Goal: Task Accomplishment & Management: Manage account settings

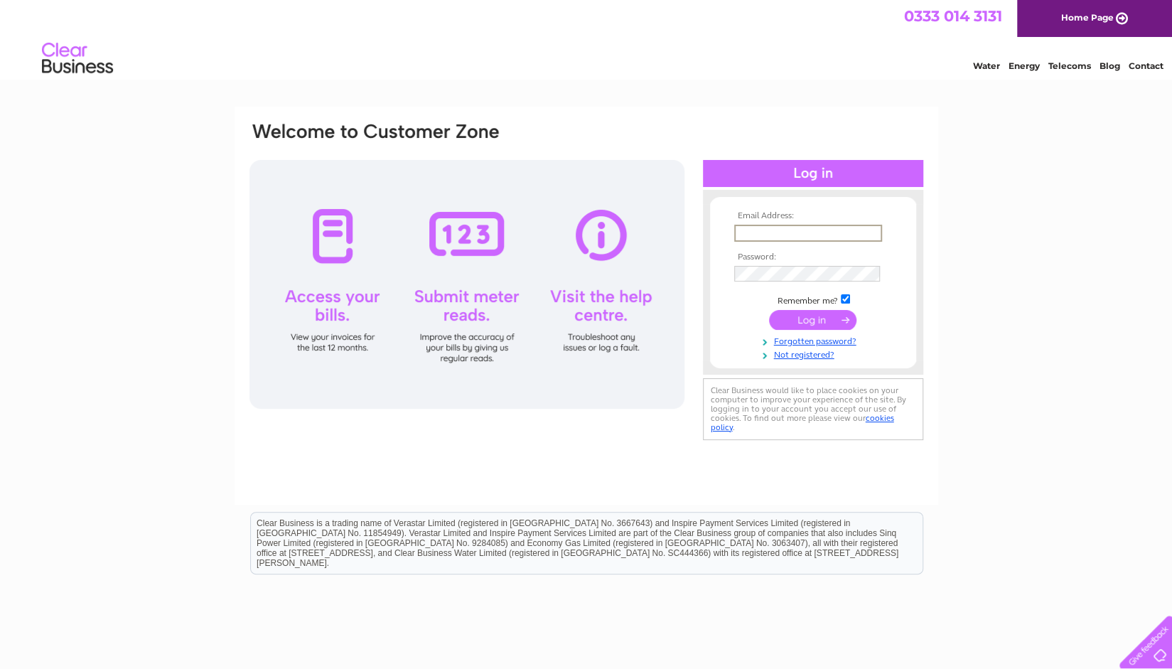
click at [799, 237] on input "text" at bounding box center [808, 233] width 148 height 17
type input "accounts@opso.co.uk"
click at [530, 429] on div "Email Address: accounts@opso.co.uk Password:" at bounding box center [586, 281] width 677 height 321
click at [819, 314] on input "submit" at bounding box center [812, 318] width 87 height 20
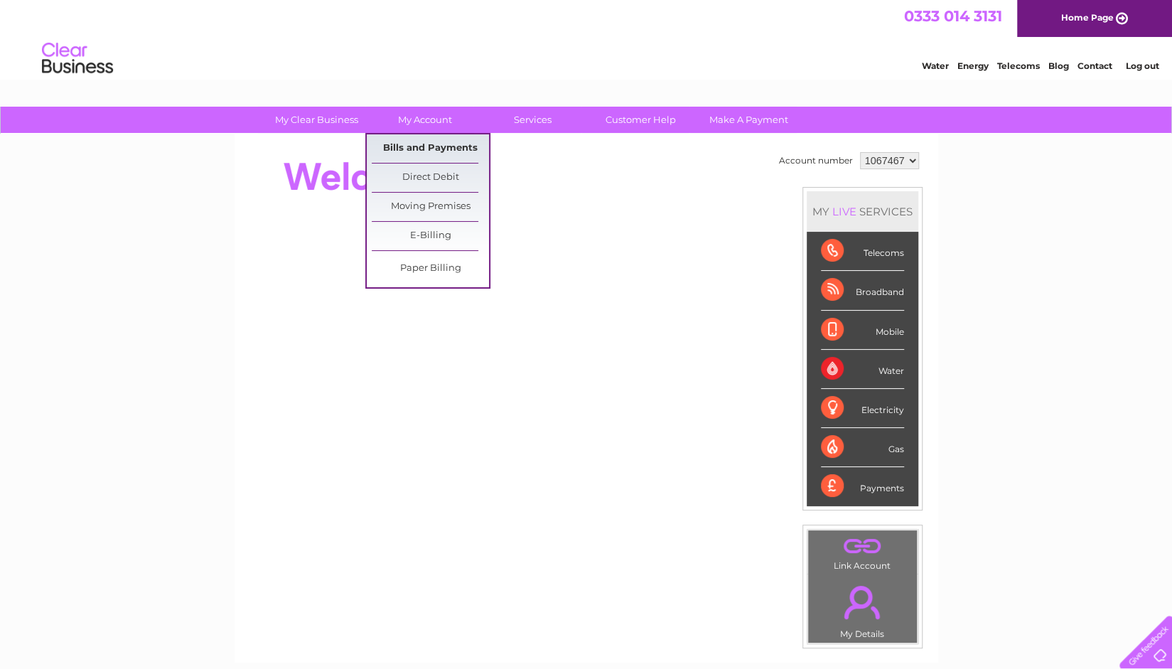
click at [418, 137] on link "Bills and Payments" at bounding box center [430, 148] width 117 height 28
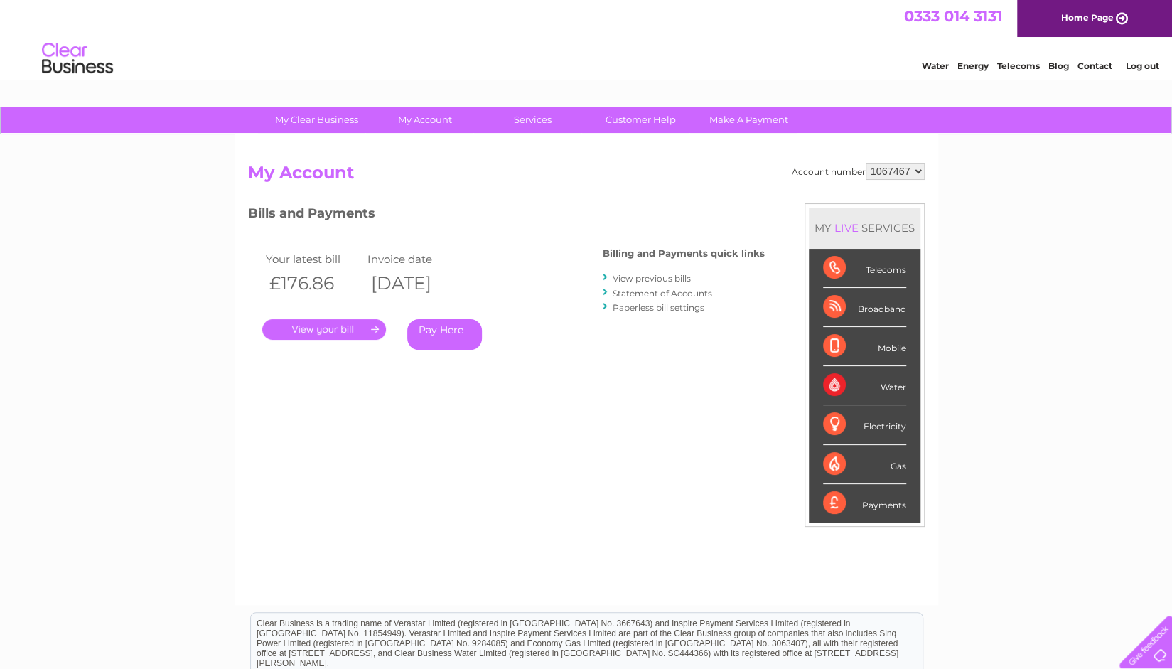
click at [648, 288] on link "Statement of Accounts" at bounding box center [663, 293] width 100 height 11
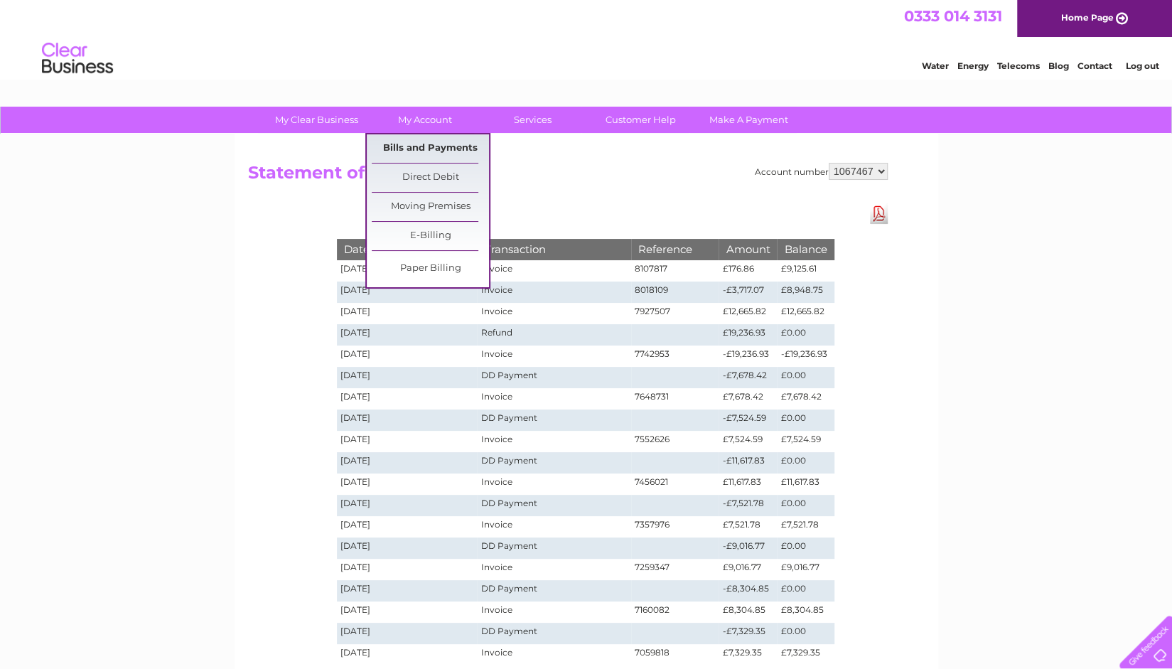
click at [424, 140] on link "Bills and Payments" at bounding box center [430, 148] width 117 height 28
click at [419, 144] on link "Bills and Payments" at bounding box center [430, 148] width 117 height 28
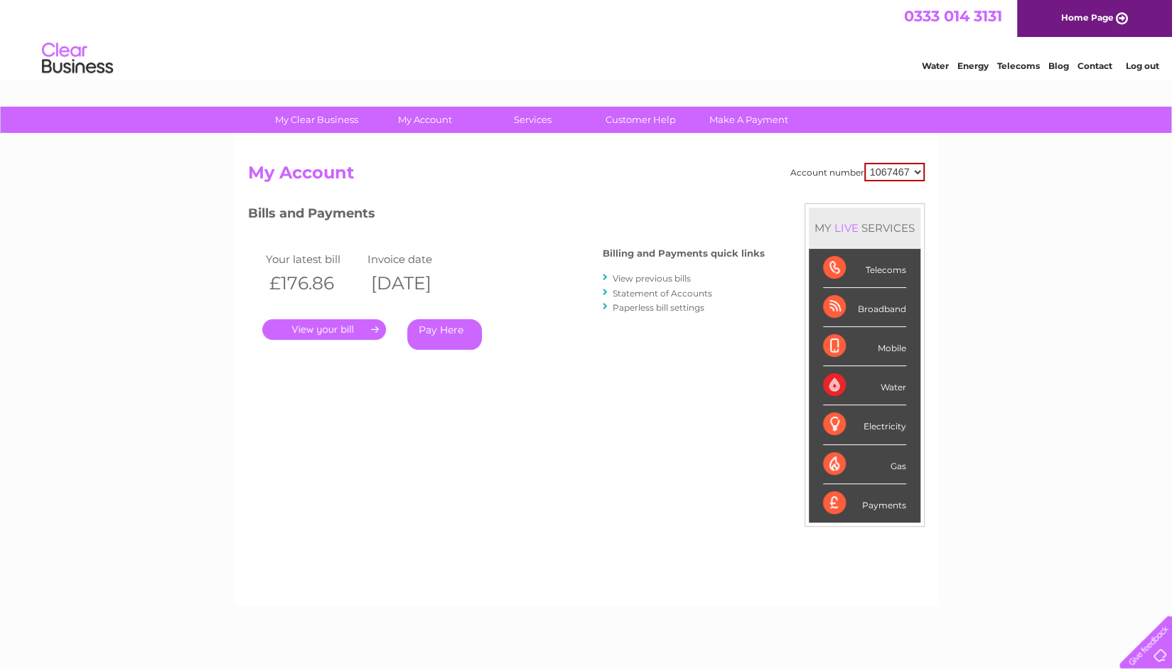
click at [660, 279] on link "View previous bills" at bounding box center [652, 278] width 78 height 11
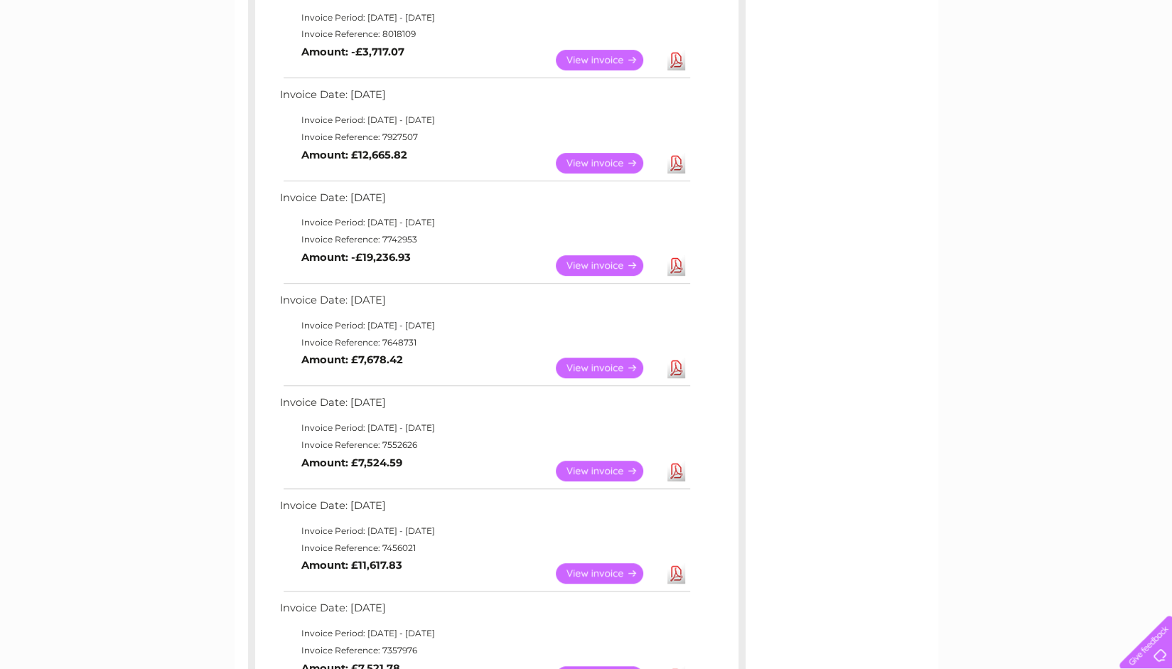
scroll to position [387, 0]
click at [591, 367] on link "View" at bounding box center [608, 367] width 104 height 21
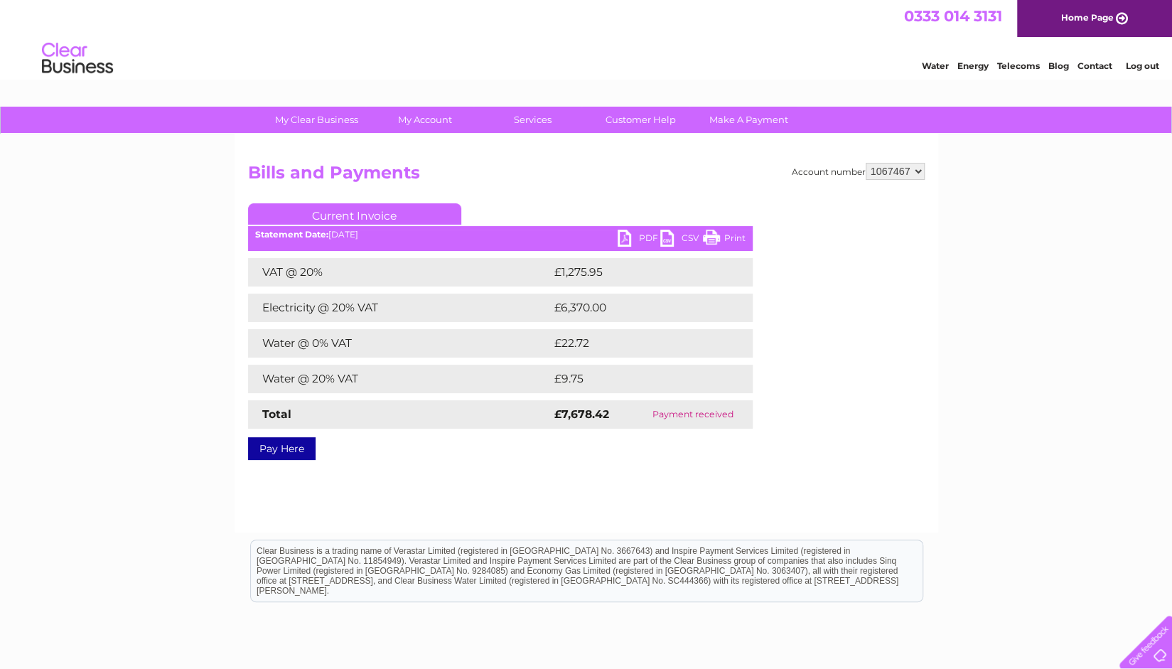
click at [630, 229] on ul "Current Invoice" at bounding box center [500, 216] width 505 height 26
click at [629, 232] on link "PDF" at bounding box center [639, 240] width 43 height 21
